Goal: Find specific page/section: Find specific page/section

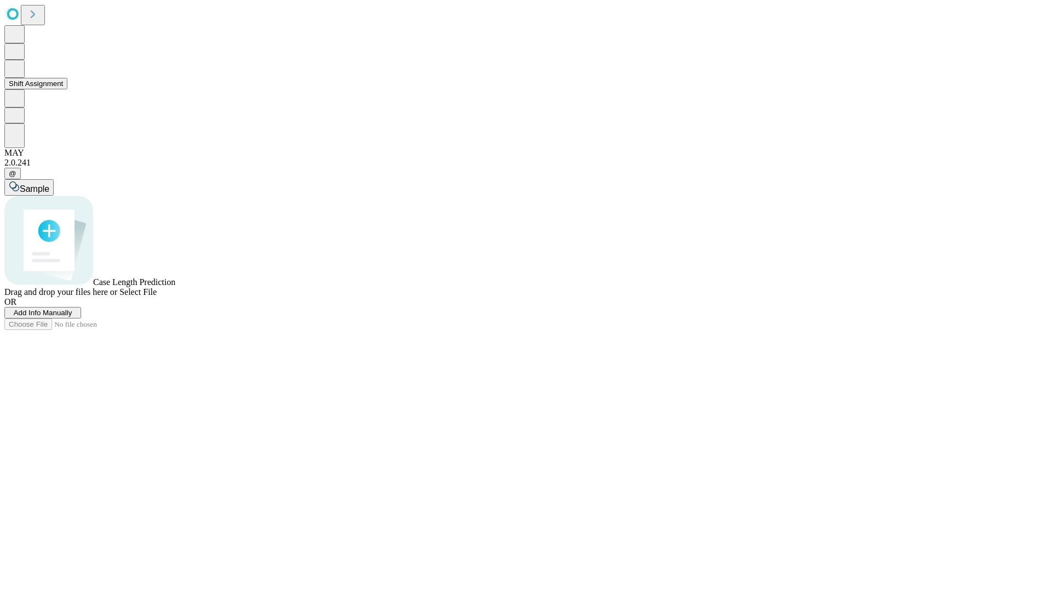
click at [67, 89] on button "Shift Assignment" at bounding box center [35, 84] width 63 height 12
